Goal: Task Accomplishment & Management: Use online tool/utility

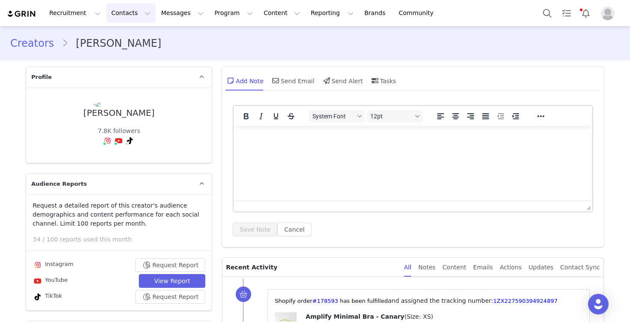
scroll to position [78, 0]
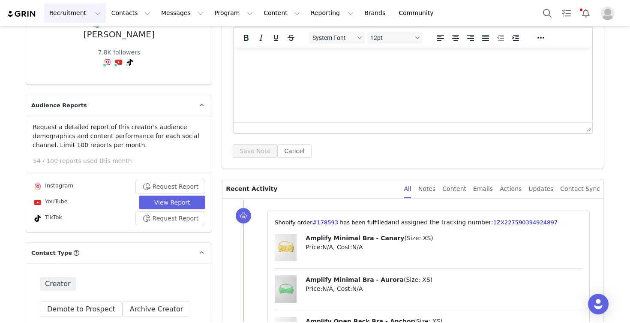
click at [77, 14] on button "Recruitment Recruitment" at bounding box center [75, 12] width 62 height 19
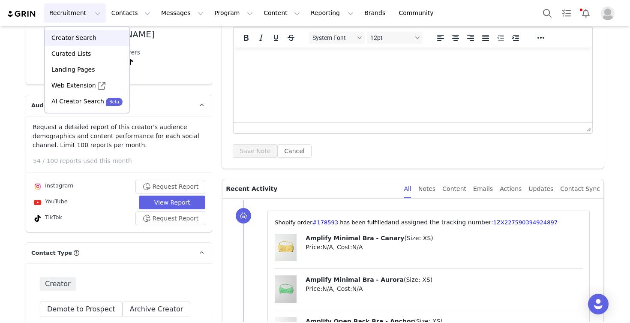
click at [81, 39] on p "Creator Search" at bounding box center [73, 37] width 45 height 9
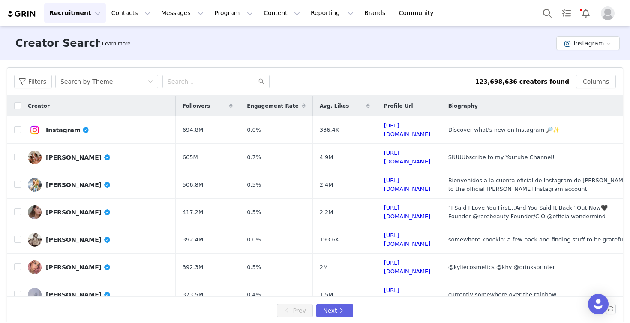
click at [75, 9] on button "Recruitment Recruitment" at bounding box center [75, 12] width 62 height 19
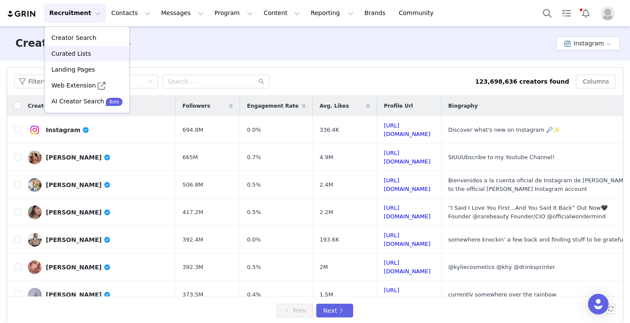
click at [80, 54] on p "Curated Lists" at bounding box center [70, 53] width 39 height 9
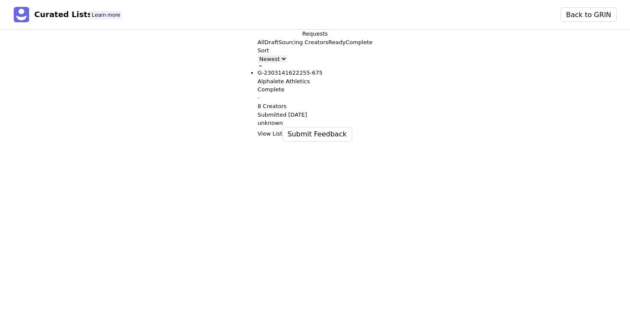
click at [278, 47] on p "Sourcing Creators" at bounding box center [303, 42] width 50 height 9
click at [257, 47] on button "All" at bounding box center [260, 42] width 7 height 9
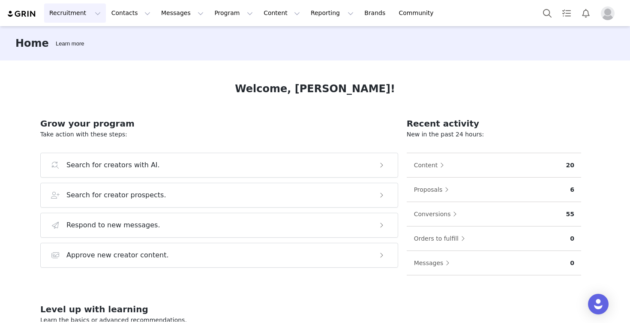
click at [69, 16] on button "Recruitment Recruitment" at bounding box center [75, 12] width 62 height 19
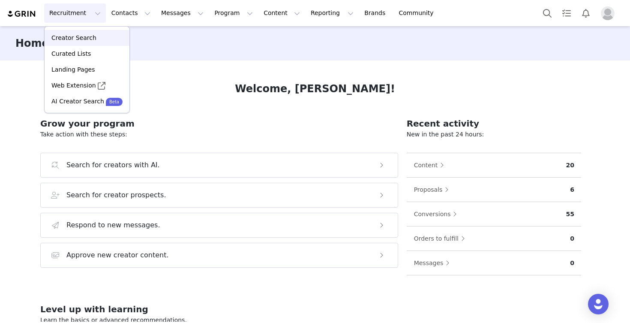
click at [79, 40] on p "Creator Search" at bounding box center [73, 37] width 45 height 9
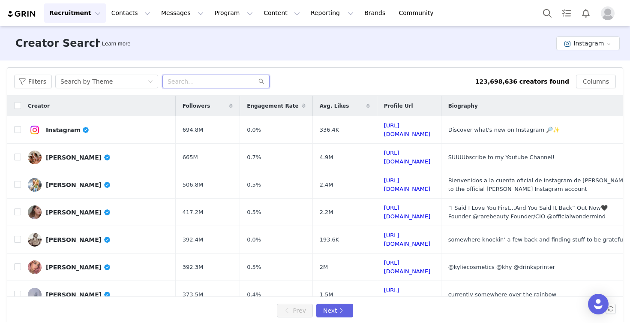
click at [192, 82] on input "text" at bounding box center [215, 82] width 107 height 14
click at [199, 74] on div "Filters Search by Theme 123,698,636 creators found Columns" at bounding box center [314, 82] width 615 height 28
click at [195, 82] on input "text" at bounding box center [215, 82] width 107 height 14
click at [125, 15] on button "Contacts Contacts" at bounding box center [130, 12] width 49 height 19
